Goal: Task Accomplishment & Management: Complete application form

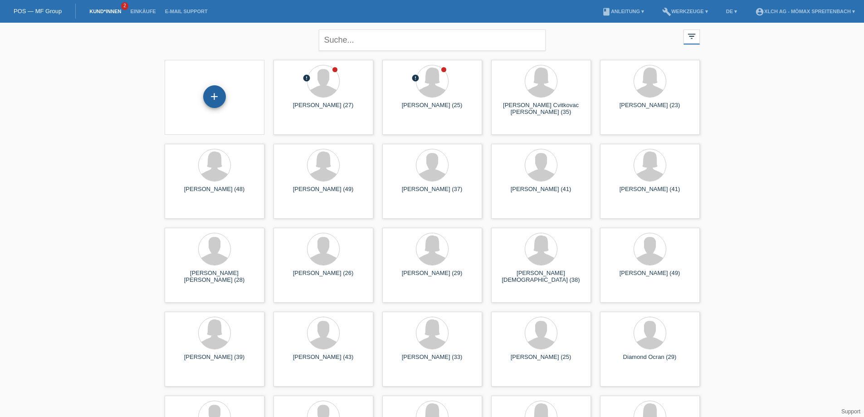
click at [213, 93] on div "+" at bounding box center [214, 96] width 23 height 23
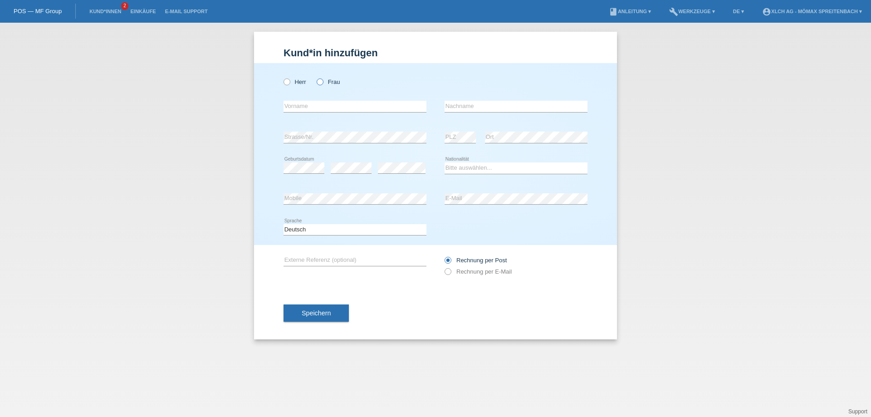
click at [315, 77] on icon at bounding box center [315, 77] width 0 height 0
click at [320, 79] on input "Frau" at bounding box center [320, 81] width 6 height 6
radio input "true"
click at [334, 103] on input "text" at bounding box center [354, 106] width 143 height 11
type input "[PERSON_NAME]"
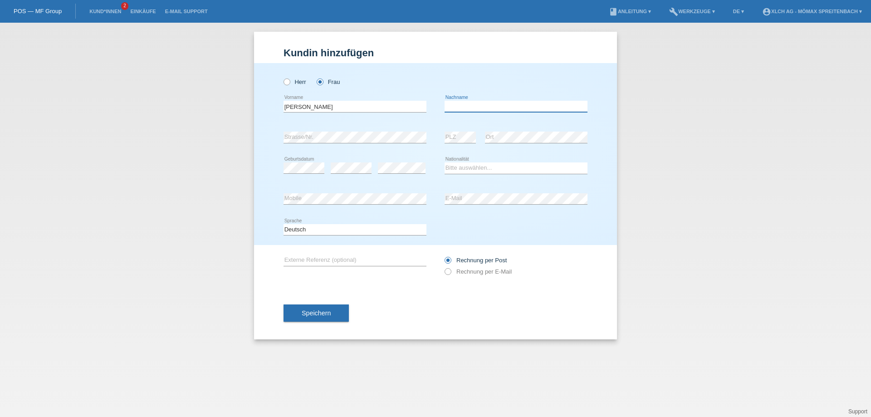
click at [454, 108] on input "text" at bounding box center [515, 106] width 143 height 11
type input "Paulo"
click at [508, 171] on select "Bitte auswählen... Schweiz Deutschland Liechtenstein Österreich ------------ Af…" at bounding box center [515, 167] width 143 height 11
select select "AO"
click at [444, 162] on select "Bitte auswählen... Schweiz Deutschland Liechtenstein Österreich ------------ Af…" at bounding box center [515, 167] width 143 height 11
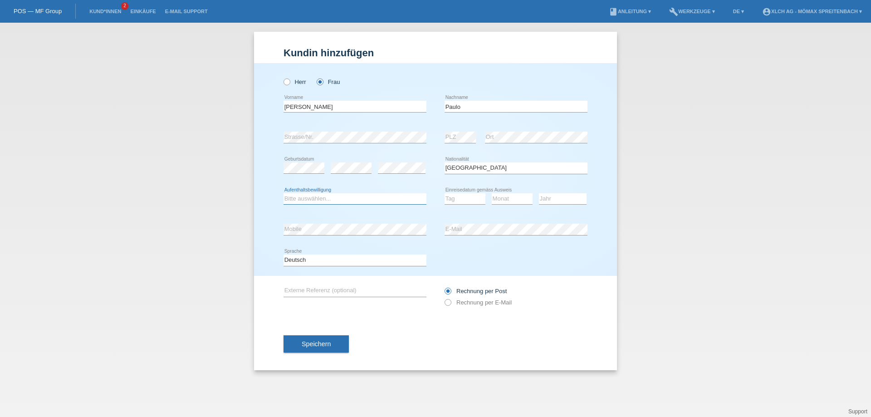
click at [357, 196] on select "Bitte auswählen... C B B - Flüchtlingsstatus Andere" at bounding box center [354, 198] width 143 height 11
select select "C"
click at [283, 193] on select "Bitte auswählen... C B B - Flüchtlingsstatus Andere" at bounding box center [354, 198] width 143 height 11
click at [470, 197] on select "Tag 01 02 03 04 05 06 07 08 09 10 11" at bounding box center [464, 198] width 41 height 11
select select "28"
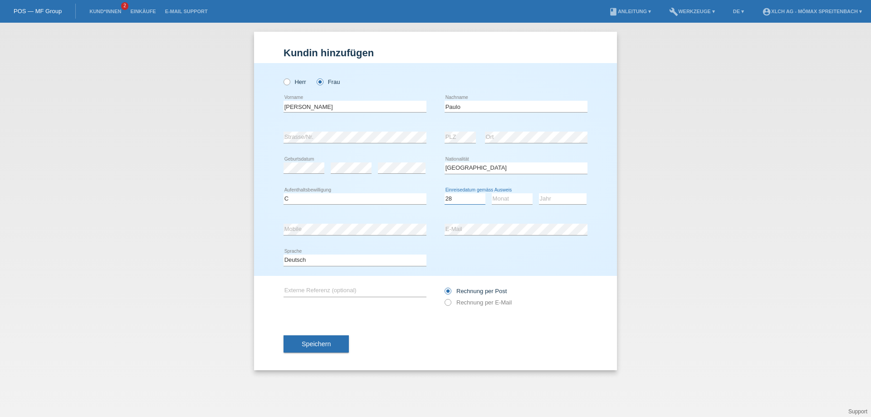
click at [444, 193] on select "Tag 01 02 03 04 05 06 07 08 09 10 11" at bounding box center [464, 198] width 41 height 11
click at [509, 199] on select "Monat 01 02 03 04 05 06 07 08 09 10 11" at bounding box center [512, 198] width 41 height 11
select select "08"
click at [492, 193] on select "Monat 01 02 03 04 05 06 07 08 09 10 11" at bounding box center [512, 198] width 41 height 11
click at [564, 199] on select "Jahr 2025 2024 2023 2022 2021 2020 2019 2018 2017 2016 2015 2014 2013 2012 2011…" at bounding box center [563, 198] width 48 height 11
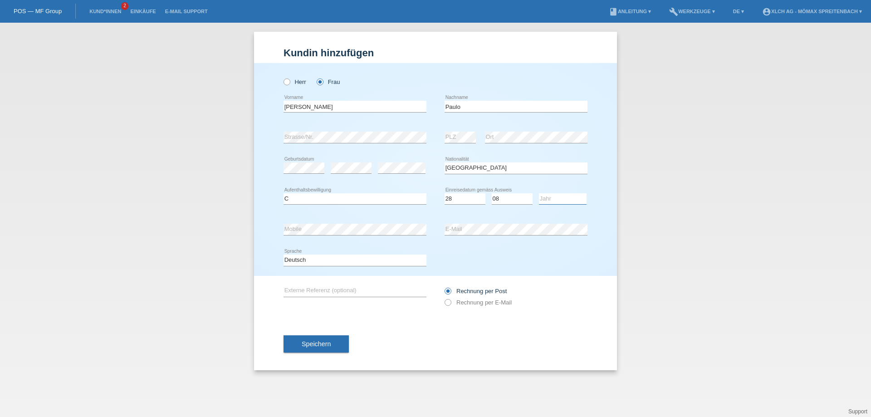
select select "2002"
click at [539, 193] on select "Jahr 2025 2024 2023 2022 2021 2020 2019 2018 2017 2016 2015 2014 2013 2012 2011…" at bounding box center [563, 198] width 48 height 11
click at [443, 298] on icon at bounding box center [443, 298] width 0 height 0
click at [448, 301] on input "Rechnung per E-Mail" at bounding box center [447, 304] width 6 height 11
radio input "true"
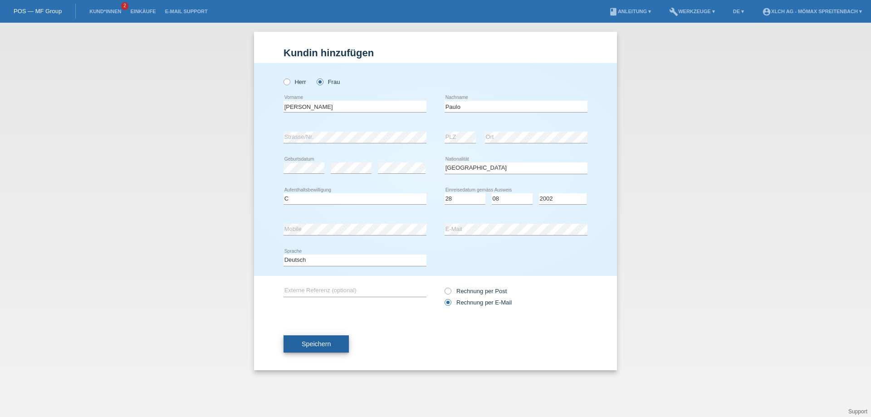
click at [307, 342] on span "Speichern" at bounding box center [316, 343] width 29 height 7
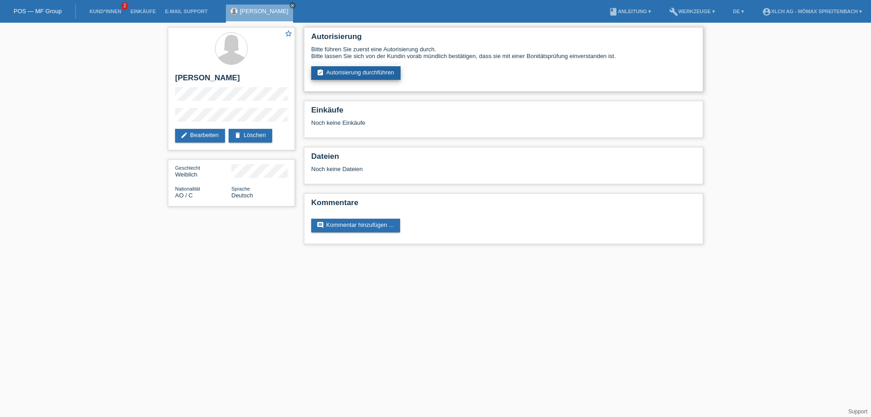
click at [360, 74] on link "assignment_turned_in Autorisierung durchführen" at bounding box center [355, 73] width 89 height 14
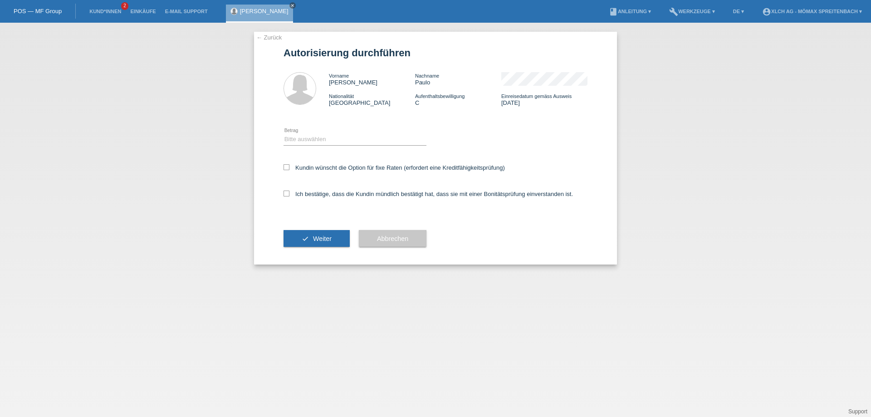
click at [320, 132] on div "Bitte auswählen CHF 1.00 - CHF 499.00 CHF 500.00 - CHF 1'999.00 CHF 2'000.00 - …" at bounding box center [354, 139] width 143 height 31
click at [324, 138] on select "Bitte auswählen CHF 1.00 - CHF 499.00 CHF 500.00 - CHF 1'999.00 CHF 2'000.00 - …" at bounding box center [354, 139] width 143 height 11
select select "2"
click at [283, 134] on select "Bitte auswählen CHF 1.00 - CHF 499.00 CHF 500.00 - CHF 1'999.00 CHF 2'000.00 - …" at bounding box center [354, 139] width 143 height 11
click at [284, 168] on icon at bounding box center [286, 167] width 6 height 6
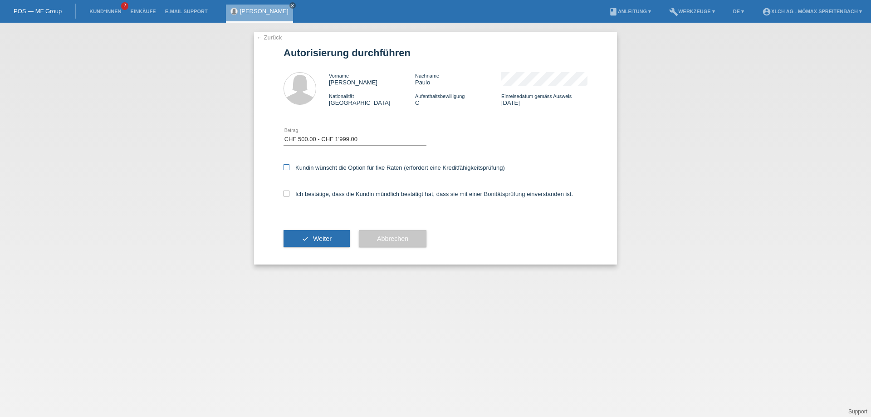
click at [284, 168] on input "Kundin wünscht die Option für fixe Raten (erfordert eine Kreditfähigkeitsprüfun…" at bounding box center [286, 167] width 6 height 6
checkbox input "true"
click at [287, 192] on icon at bounding box center [286, 193] width 6 height 6
click at [287, 192] on input "Ich bestätige, dass die Kundin mündlich bestätigt hat, dass sie mit einer Bonit…" at bounding box center [286, 193] width 6 height 6
checkbox input "true"
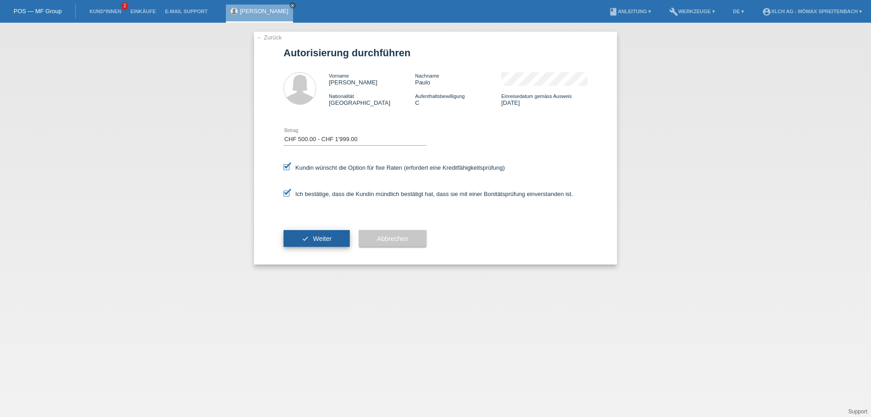
click at [297, 233] on button "check Weiter" at bounding box center [316, 238] width 66 height 17
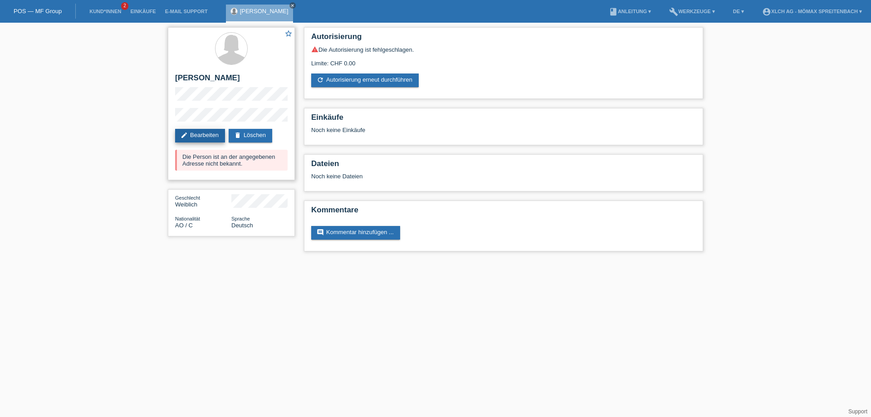
click at [206, 137] on link "edit Bearbeiten" at bounding box center [200, 136] width 50 height 14
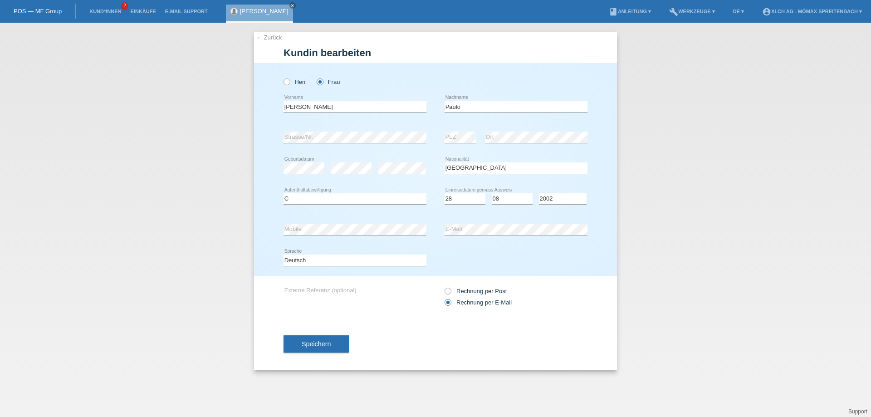
select select "AO"
select select "C"
select select "28"
select select "08"
select select "2002"
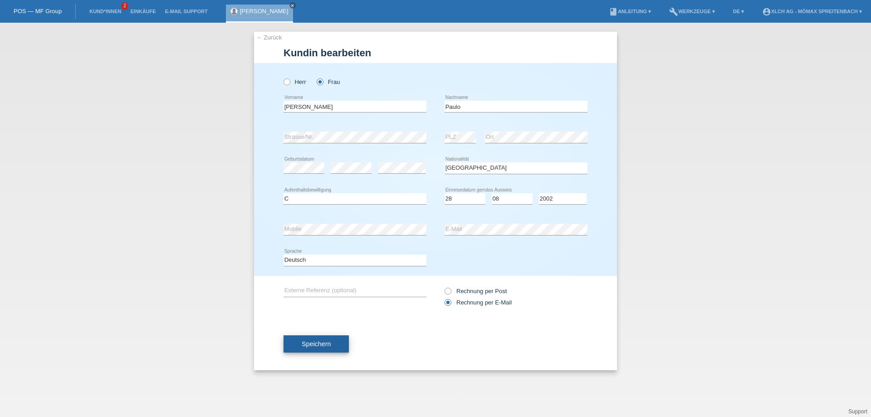
click at [317, 345] on span "Speichern" at bounding box center [316, 343] width 29 height 7
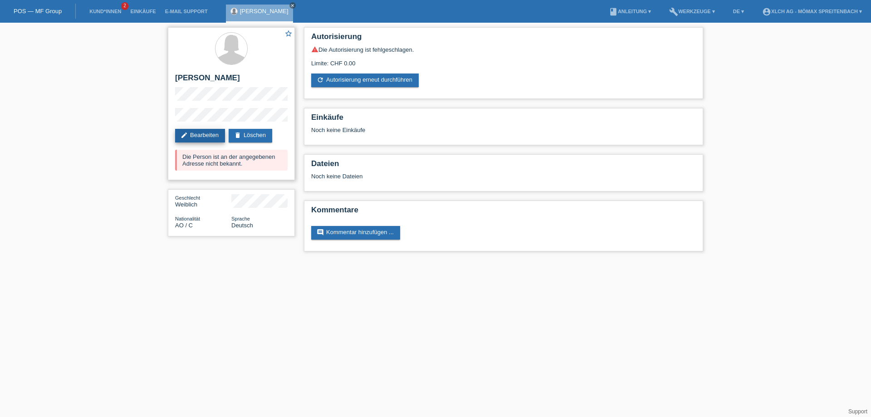
click at [189, 132] on link "edit Bearbeiten" at bounding box center [200, 136] width 50 height 14
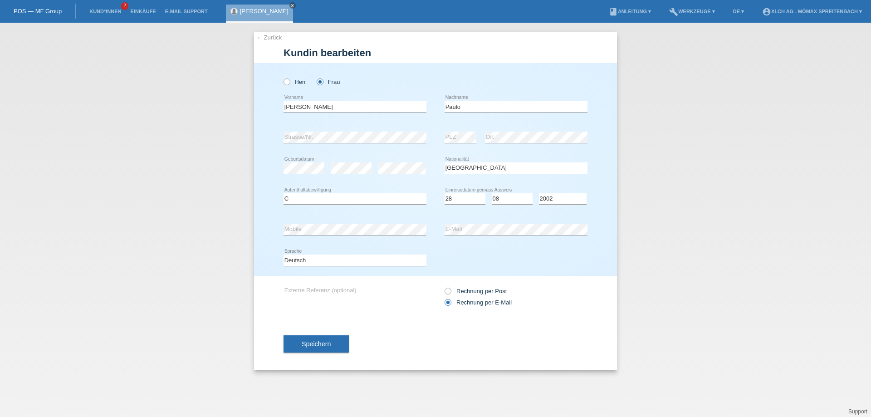
select select "AO"
select select "C"
select select "28"
select select "08"
select select "2002"
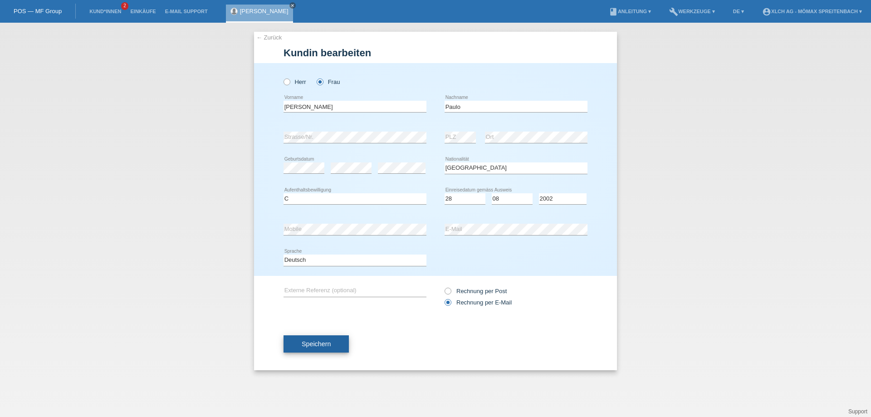
click at [335, 348] on button "Speichern" at bounding box center [315, 343] width 65 height 17
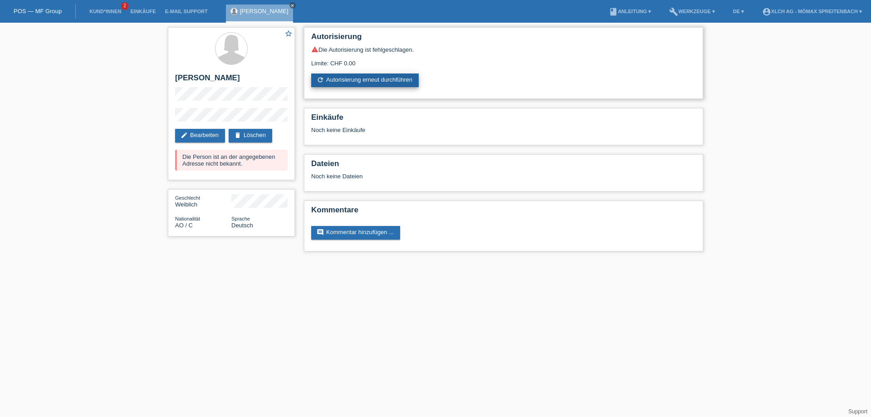
click at [383, 79] on link "refresh Autorisierung erneut durchführen" at bounding box center [364, 80] width 107 height 14
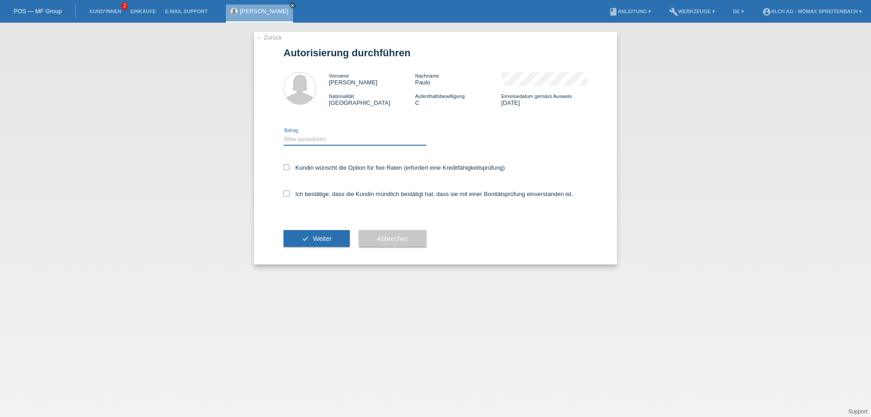
click at [317, 140] on select "Bitte auswählen CHF 1.00 - CHF 499.00 CHF 500.00 - CHF 1'999.00 CHF 2'000.00 - …" at bounding box center [354, 139] width 143 height 11
select select "2"
click at [283, 134] on select "Bitte auswählen CHF 1.00 - CHF 499.00 CHF 500.00 - CHF 1'999.00 CHF 2'000.00 - …" at bounding box center [354, 139] width 143 height 11
click at [287, 166] on icon at bounding box center [286, 167] width 6 height 6
click at [287, 166] on input "Kundin wünscht die Option für fixe Raten (erfordert eine Kreditfähigkeitsprüfun…" at bounding box center [286, 167] width 6 height 6
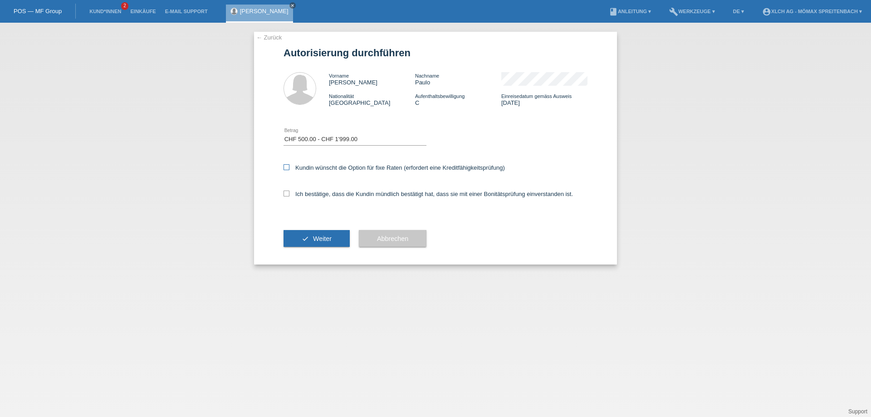
checkbox input "true"
click at [286, 192] on icon at bounding box center [286, 193] width 6 height 6
click at [286, 192] on input "Ich bestätige, dass die Kundin mündlich bestätigt hat, dass sie mit einer Bonit…" at bounding box center [286, 193] width 6 height 6
checkbox input "true"
click at [313, 237] on span "Weiter" at bounding box center [322, 238] width 19 height 7
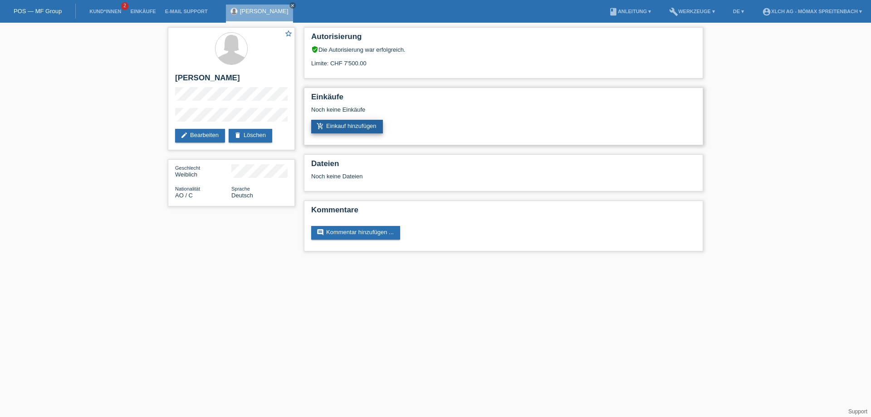
click at [345, 127] on link "add_shopping_cart Einkauf hinzufügen" at bounding box center [347, 127] width 72 height 14
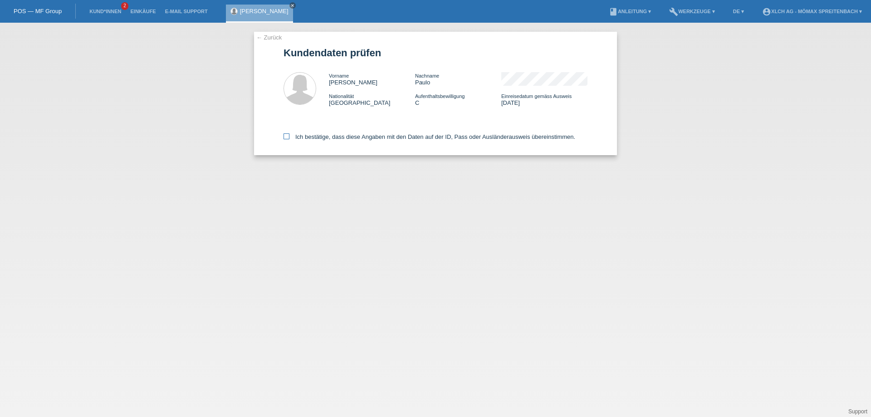
click at [287, 134] on icon at bounding box center [286, 136] width 6 height 6
click at [287, 134] on input "Ich bestätige, dass diese Angaben mit den Daten auf der ID, Pass oder Ausländer…" at bounding box center [286, 136] width 6 height 6
checkbox input "true"
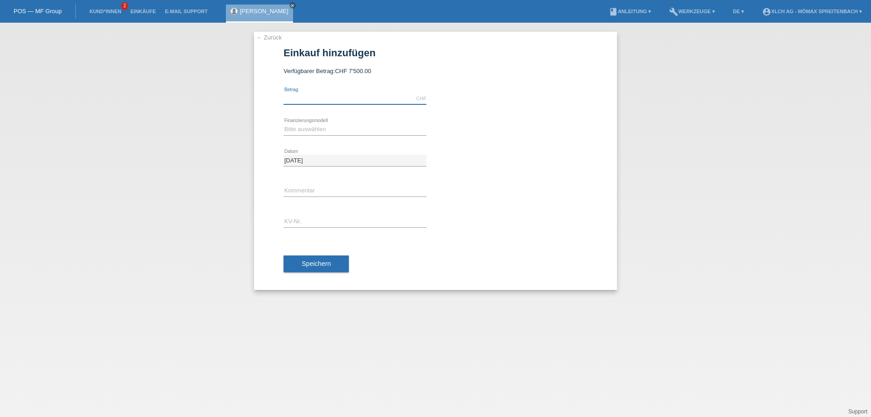
click at [305, 99] on input "text" at bounding box center [354, 98] width 143 height 11
type input "758.20"
click at [316, 125] on select "Bitte auswählen Kauf auf Rechnung mit Teilzahlungsoption Fixe Raten - Zinsübern…" at bounding box center [354, 129] width 143 height 11
select select "113"
click at [283, 124] on select "Bitte auswählen Kauf auf Rechnung mit Teilzahlungsoption Fixe Raten - Zinsübern…" at bounding box center [354, 129] width 143 height 11
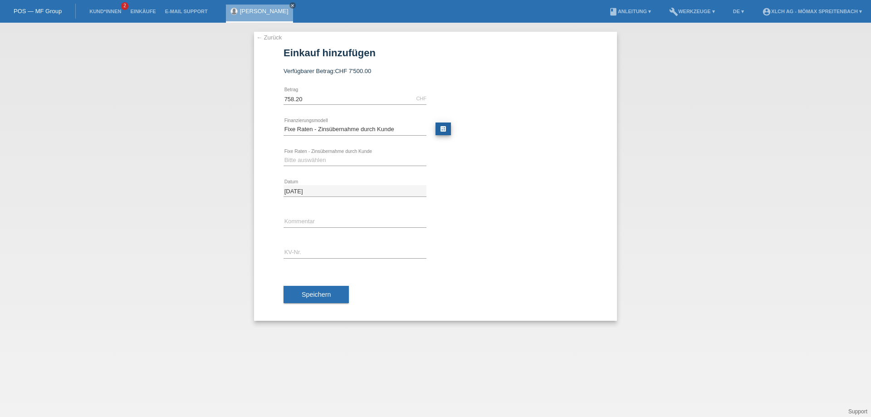
click at [442, 128] on link "calculate" at bounding box center [442, 128] width 15 height 13
type input "758.20"
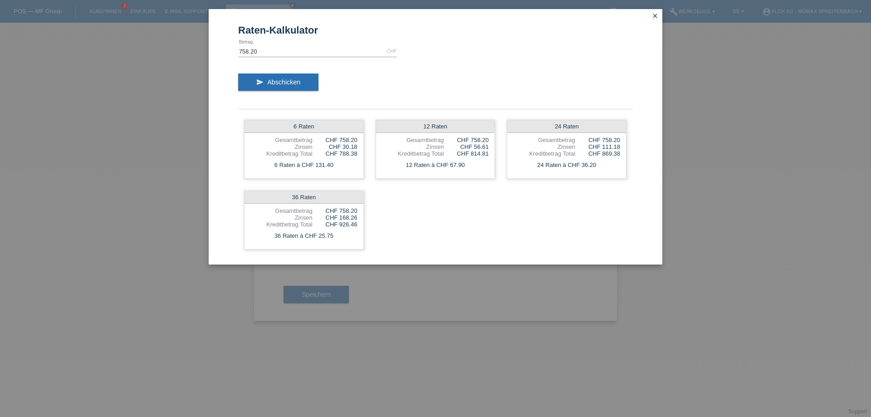
click at [656, 14] on icon "close" at bounding box center [654, 15] width 7 height 7
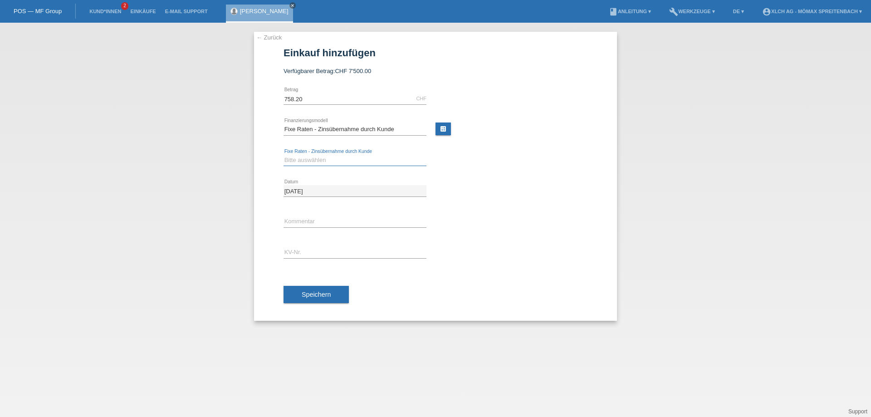
click at [310, 157] on select "Bitte auswählen 6 Raten 12 Raten 24 Raten 36 Raten" at bounding box center [354, 160] width 143 height 11
select select "326"
click at [283, 155] on select "Bitte auswählen 6 Raten 12 Raten 24 Raten 36 Raten" at bounding box center [354, 160] width 143 height 11
click at [304, 293] on span "Speichern" at bounding box center [316, 294] width 29 height 7
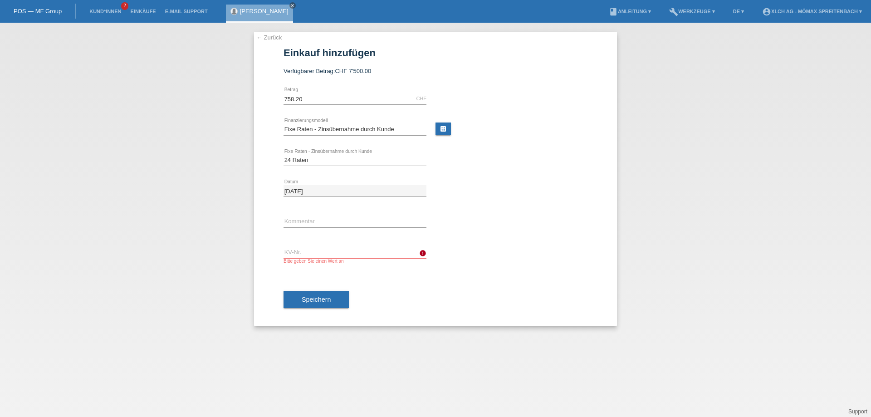
click at [242, 11] on link "[PERSON_NAME]" at bounding box center [264, 11] width 49 height 7
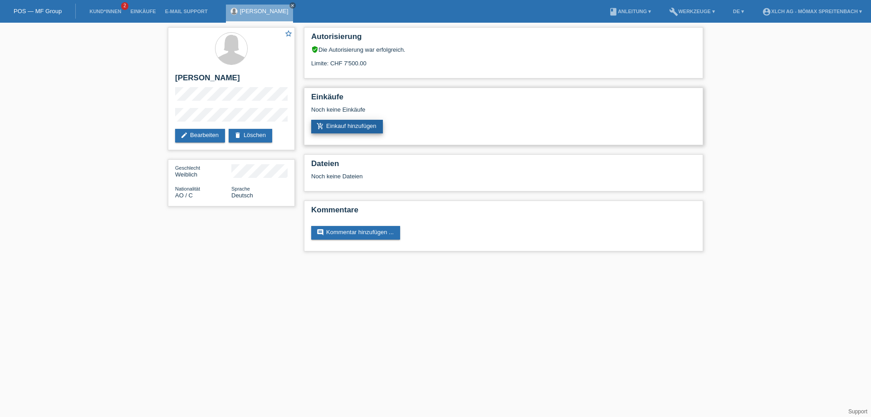
click at [348, 123] on link "add_shopping_cart Einkauf hinzufügen" at bounding box center [347, 127] width 72 height 14
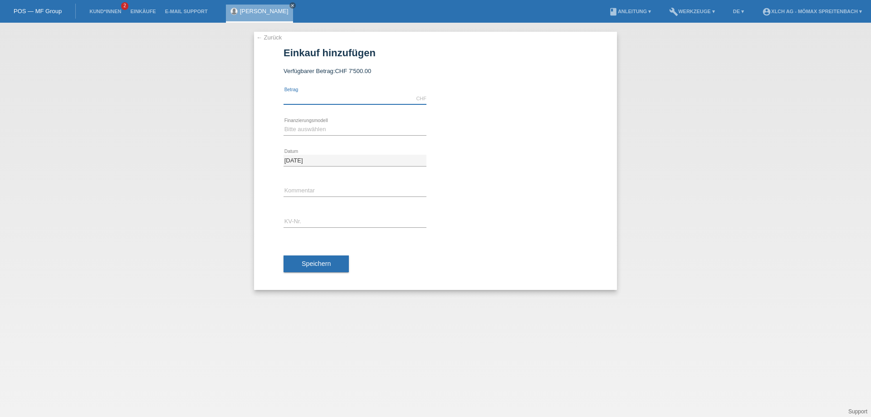
click at [307, 97] on input "text" at bounding box center [354, 98] width 143 height 11
type input "758.20"
click at [335, 127] on select "Bitte auswählen Kauf auf Rechnung mit Teilzahlungsoption Fixe Raten - Zinsübern…" at bounding box center [354, 129] width 143 height 11
select select "113"
click at [283, 124] on select "Bitte auswählen Kauf auf Rechnung mit Teilzahlungsoption Fixe Raten - Zinsübern…" at bounding box center [354, 129] width 143 height 11
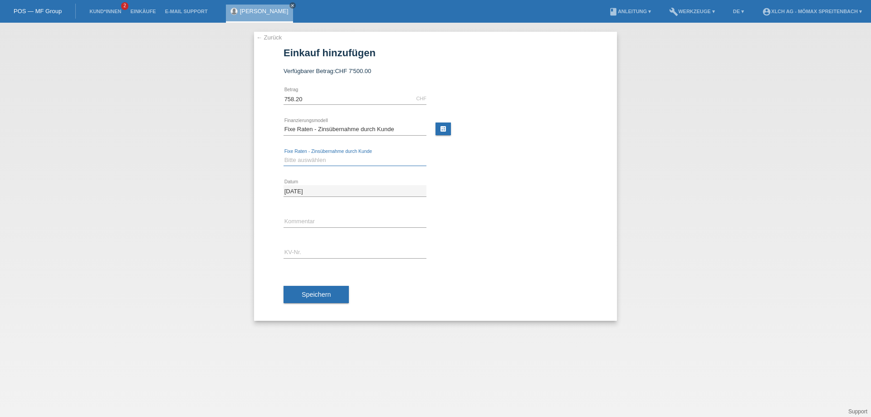
click at [320, 157] on select "Bitte auswählen 6 Raten 12 Raten 24 Raten 36 Raten" at bounding box center [354, 160] width 143 height 11
click at [283, 155] on select "Bitte auswählen 6 Raten 12 Raten 24 Raten 36 Raten" at bounding box center [354, 160] width 143 height 11
click at [317, 164] on select "Bitte auswählen 6 Raten 12 Raten 24 Raten 36 Raten" at bounding box center [354, 160] width 143 height 11
select select "326"
click at [283, 155] on select "Bitte auswählen 6 Raten 12 Raten 24 Raten 36 Raten" at bounding box center [354, 160] width 143 height 11
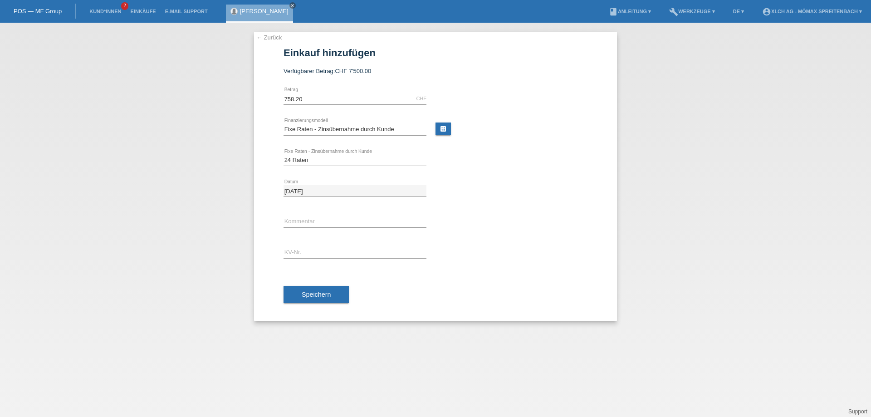
click at [261, 11] on link "[PERSON_NAME]" at bounding box center [264, 11] width 49 height 7
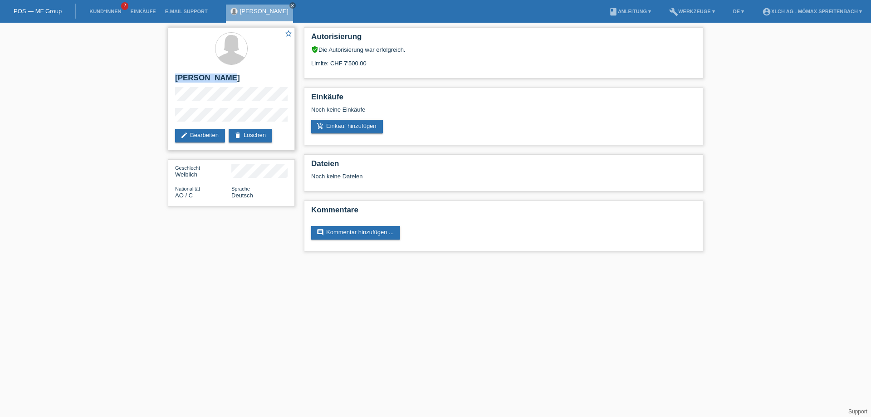
drag, startPoint x: 227, startPoint y: 78, endPoint x: 175, endPoint y: 77, distance: 52.2
click at [175, 77] on div "star_border [PERSON_NAME] edit Bearbeiten delete Löschen" at bounding box center [231, 88] width 127 height 123
copy h2 "Teresa Vumba"
drag, startPoint x: 249, startPoint y: 78, endPoint x: 229, endPoint y: 79, distance: 19.1
click at [229, 79] on h2 "[PERSON_NAME]" at bounding box center [231, 80] width 112 height 14
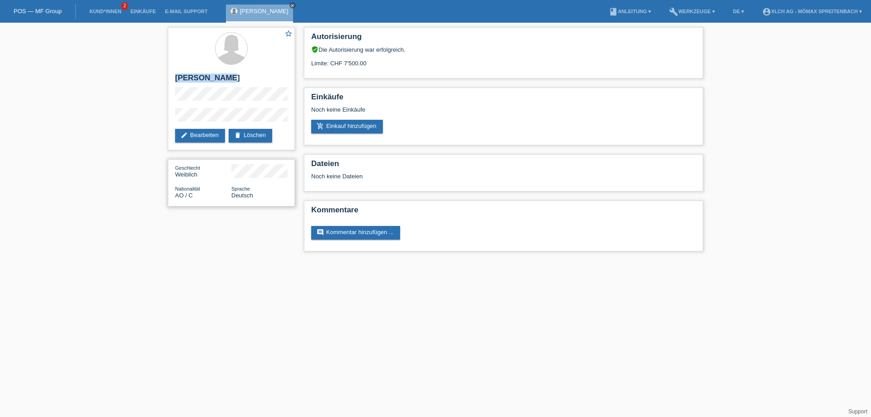
copy h2 "Paulo"
click at [367, 122] on link "add_shopping_cart Einkauf hinzufügen" at bounding box center [347, 127] width 72 height 14
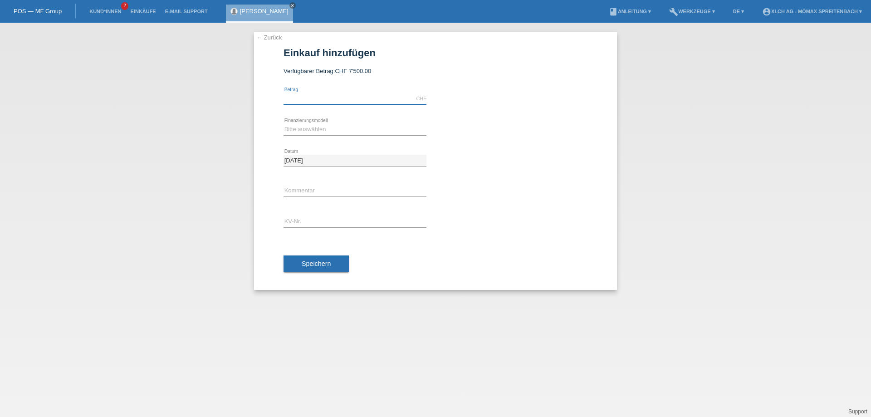
click at [383, 98] on input "text" at bounding box center [354, 98] width 143 height 11
type input "758.20"
click at [400, 128] on select "Bitte auswählen Kauf auf Rechnung mit Teilzahlungsoption Fixe Raten - Zinsübern…" at bounding box center [354, 129] width 143 height 11
select select "113"
click at [283, 124] on select "Bitte auswählen Kauf auf Rechnung mit Teilzahlungsoption Fixe Raten - Zinsübern…" at bounding box center [354, 129] width 143 height 11
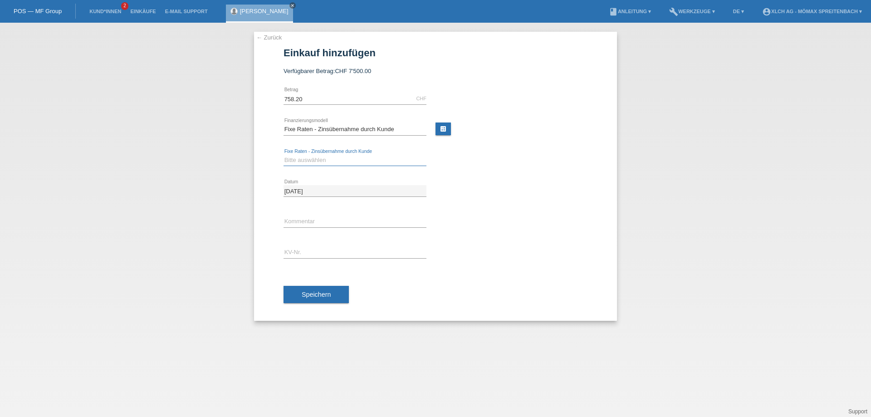
click at [343, 161] on select "Bitte auswählen 6 Raten 12 Raten 24 Raten 36 Raten" at bounding box center [354, 160] width 143 height 11
select select "326"
click at [283, 155] on select "Bitte auswählen 6 Raten 12 Raten 24 Raten 36 Raten" at bounding box center [354, 160] width 143 height 11
click at [326, 253] on input "text" at bounding box center [354, 252] width 143 height 11
type input "ASMW3V"
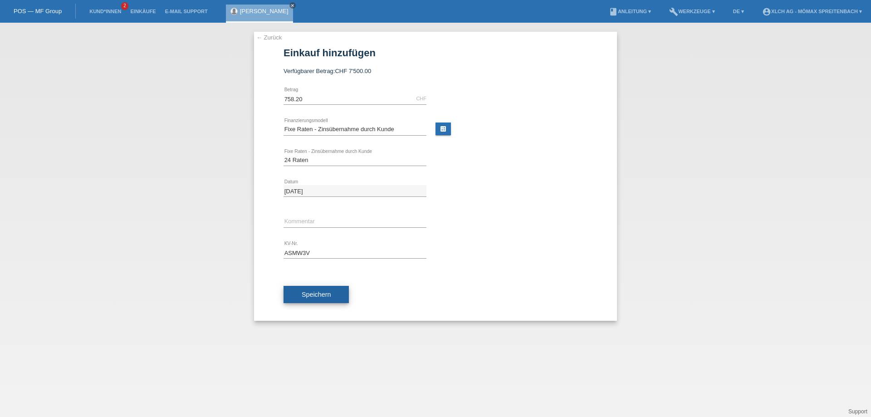
click at [339, 290] on button "Speichern" at bounding box center [315, 294] width 65 height 17
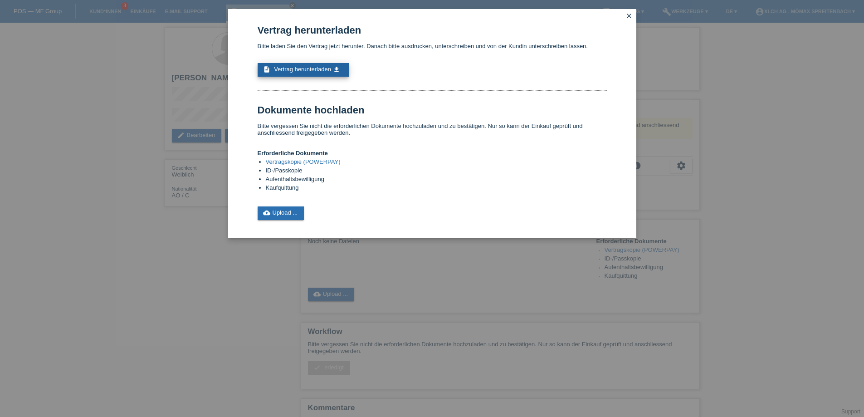
click at [333, 71] on icon "get_app" at bounding box center [336, 69] width 7 height 7
click at [298, 215] on link "cloud_upload Upload ..." at bounding box center [281, 213] width 47 height 14
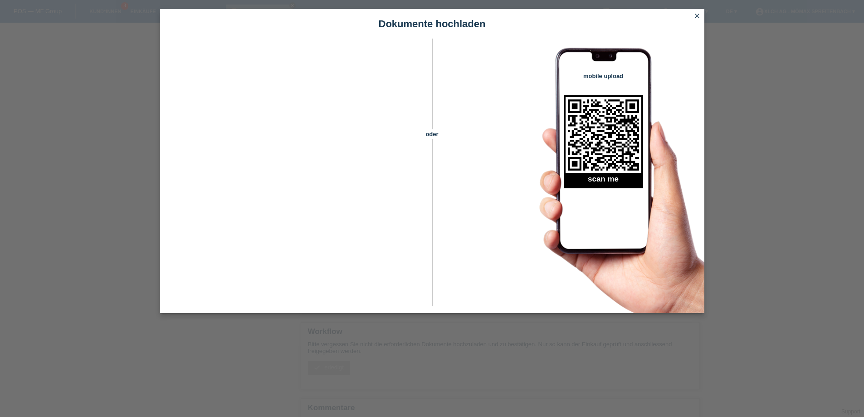
click at [696, 17] on icon "close" at bounding box center [696, 15] width 7 height 7
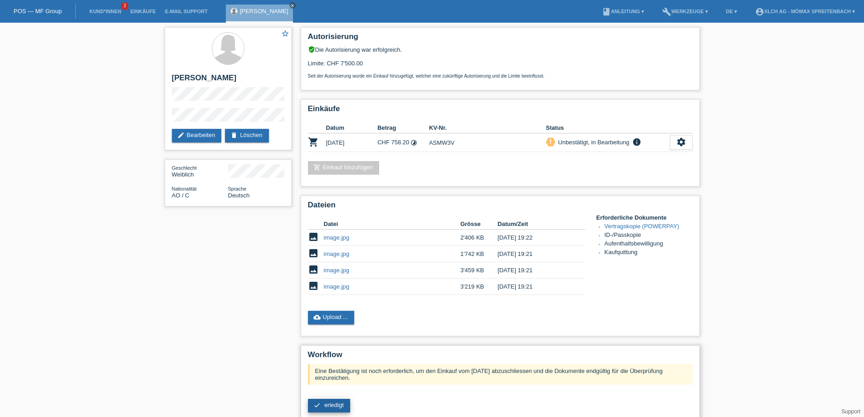
click at [329, 405] on span "erledigt" at bounding box center [334, 404] width 20 height 7
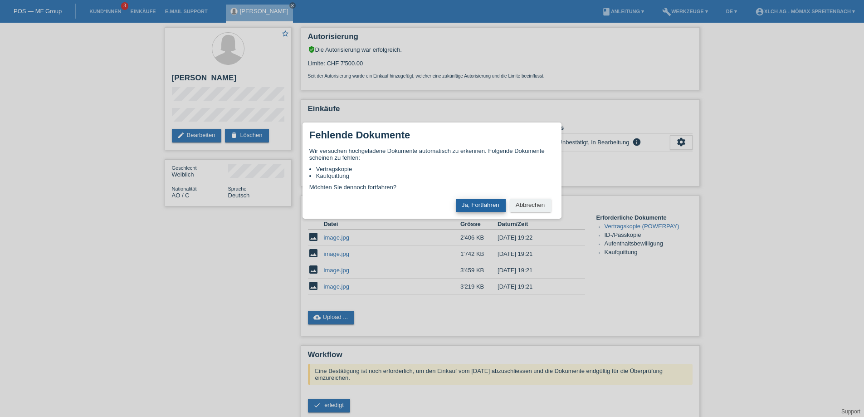
click at [475, 203] on button "Ja, Fortfahren" at bounding box center [480, 205] width 49 height 13
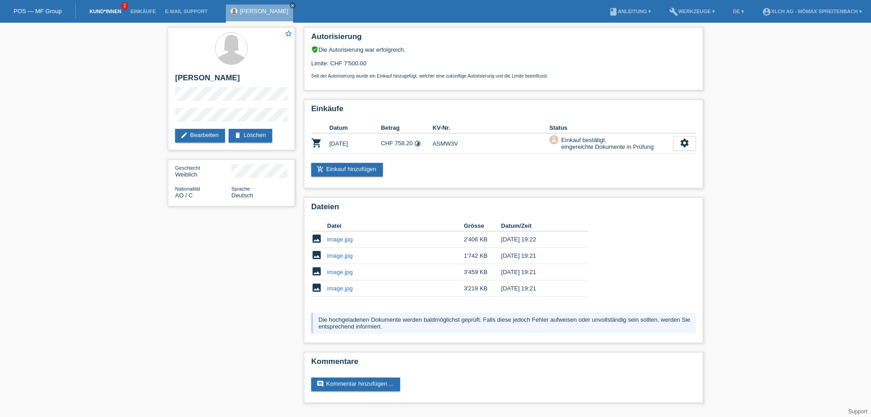
click at [108, 9] on link "Kund*innen" at bounding box center [105, 11] width 41 height 5
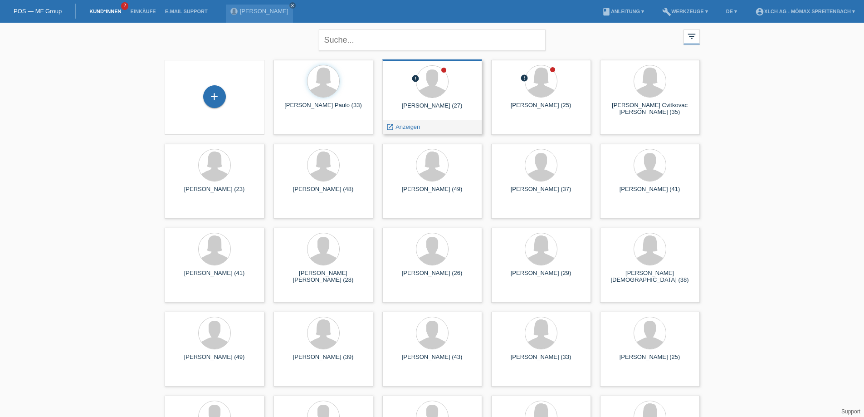
click at [447, 97] on div at bounding box center [432, 82] width 85 height 34
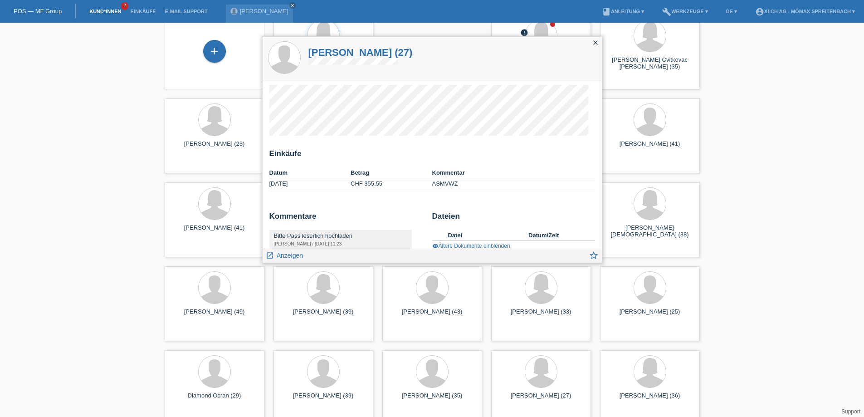
click at [596, 41] on icon "close" at bounding box center [595, 42] width 7 height 7
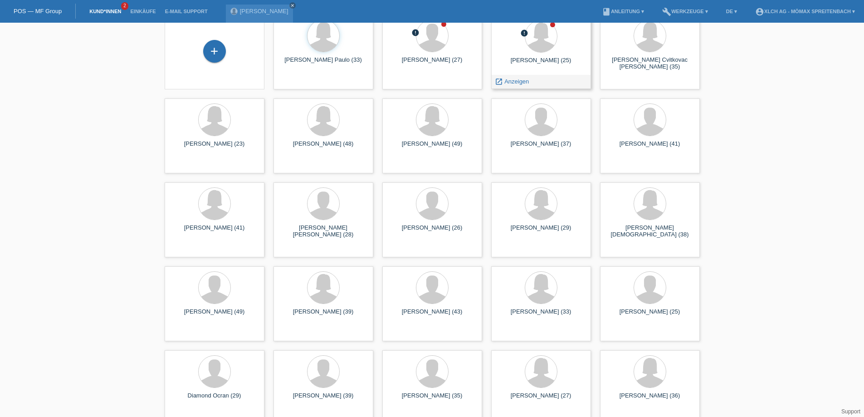
click at [526, 49] on div at bounding box center [540, 37] width 85 height 34
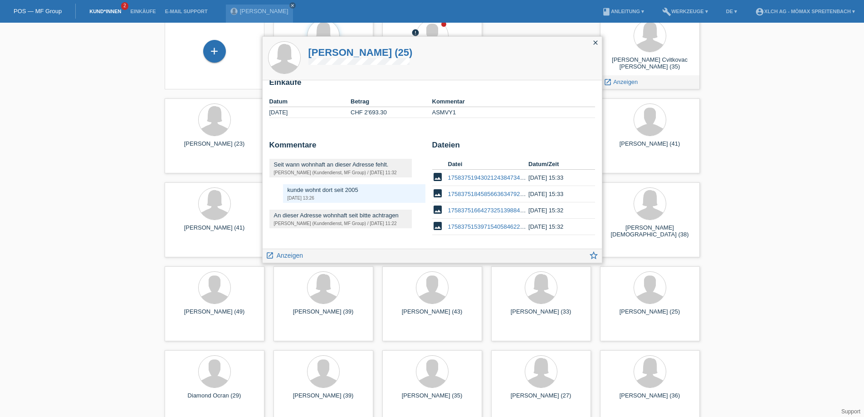
scroll to position [58, 0]
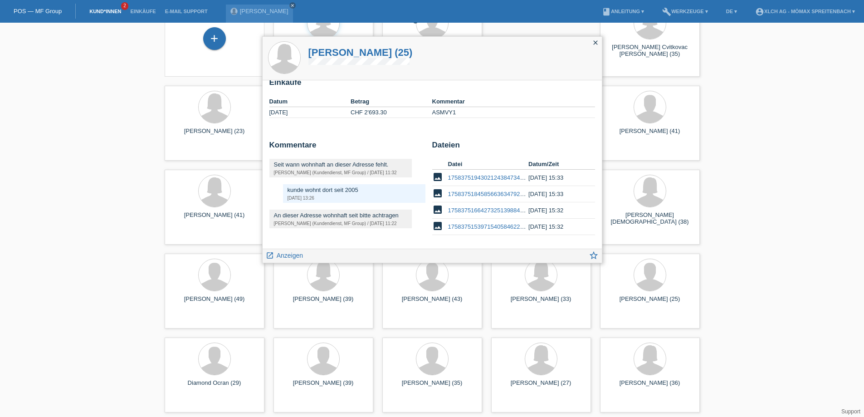
click at [595, 43] on icon "close" at bounding box center [595, 42] width 7 height 7
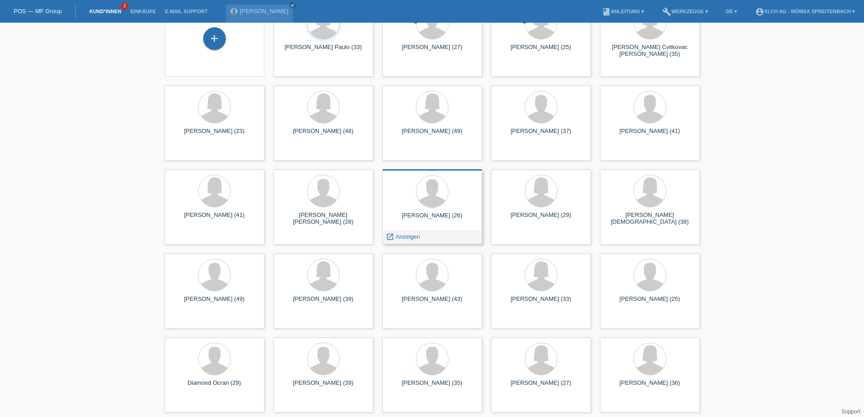
scroll to position [0, 0]
